Goal: Transaction & Acquisition: Obtain resource

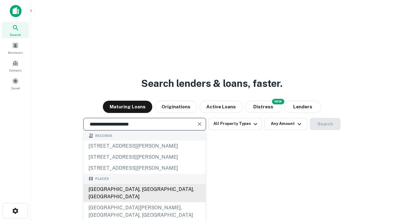
click at [144, 202] on div "Santa Monica, CA, USA" at bounding box center [145, 193] width 122 height 18
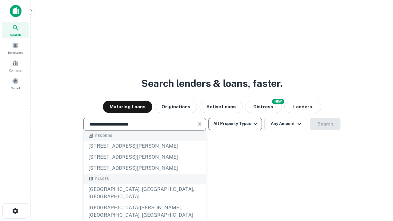
type input "**********"
click at [235, 124] on button "All Property Types" at bounding box center [235, 124] width 53 height 12
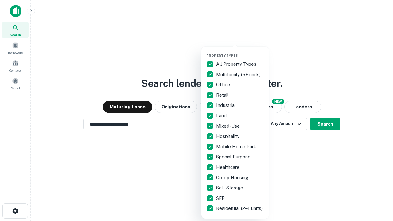
click at [240, 52] on button "button" at bounding box center [240, 52] width 68 height 0
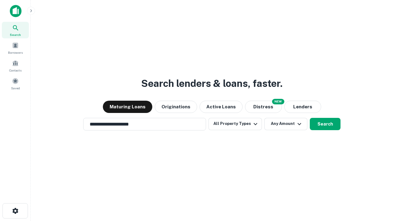
scroll to position [4, 74]
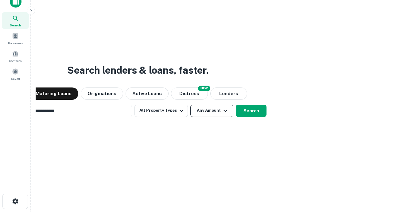
click at [190, 105] on button "Any Amount" at bounding box center [211, 111] width 43 height 12
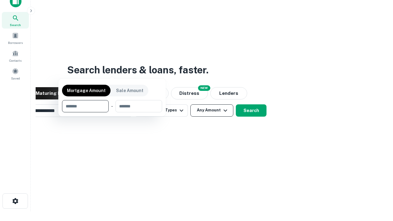
scroll to position [44, 174]
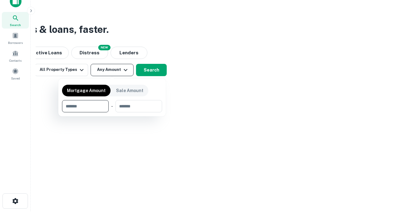
type input "*******"
click at [112, 112] on button "button" at bounding box center [112, 112] width 100 height 0
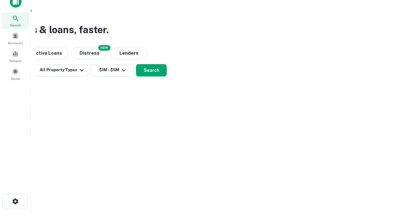
scroll to position [4, 113]
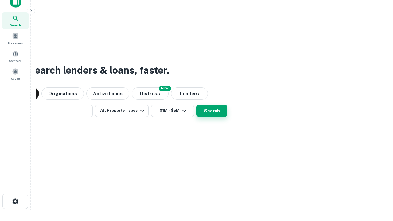
click at [197, 105] on button "Search" at bounding box center [212, 111] width 31 height 12
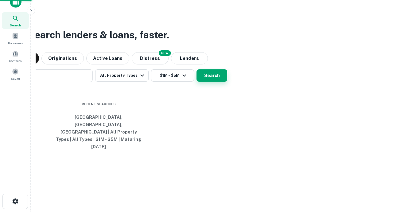
scroll to position [16, 174]
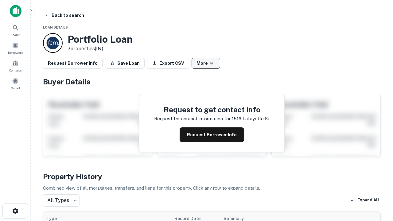
click at [206, 63] on button "More" at bounding box center [206, 63] width 29 height 11
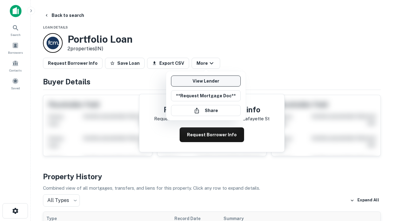
click at [206, 81] on link "View Lender" at bounding box center [206, 81] width 70 height 11
